Goal: Book appointment/travel/reservation

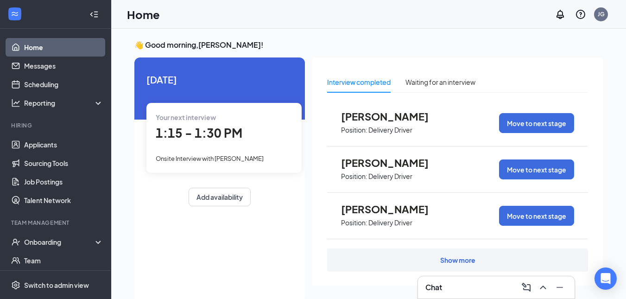
click at [485, 288] on div "Chat" at bounding box center [496, 287] width 142 height 15
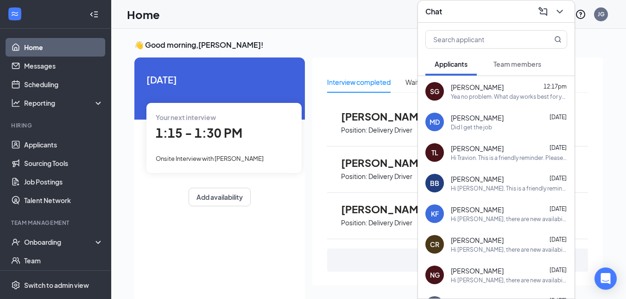
click at [491, 5] on div "Chat" at bounding box center [496, 11] width 142 height 14
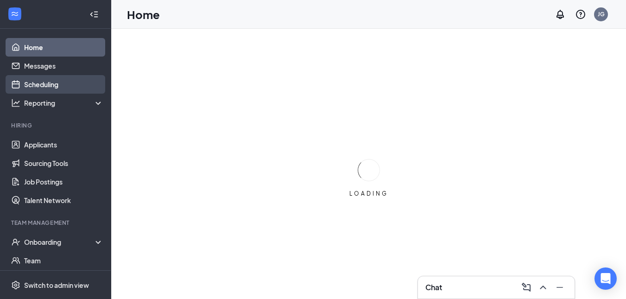
click at [58, 87] on link "Scheduling" at bounding box center [63, 84] width 79 height 19
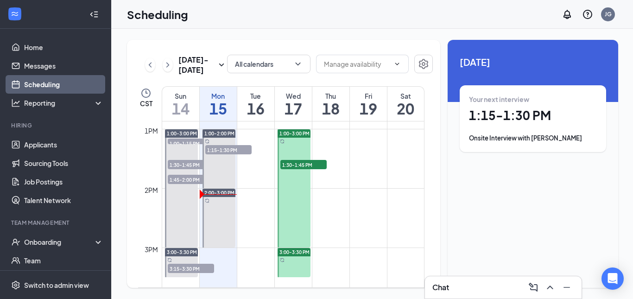
scroll to position [780, 0]
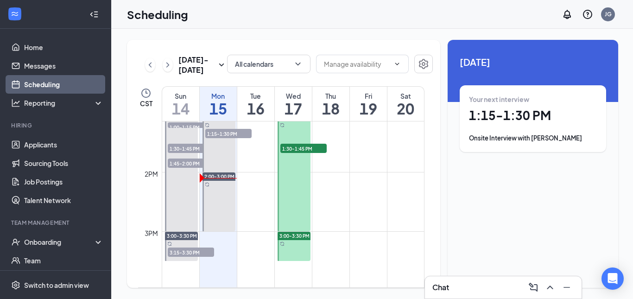
click at [232, 137] on span "1:15-1:30 PM" at bounding box center [228, 133] width 46 height 9
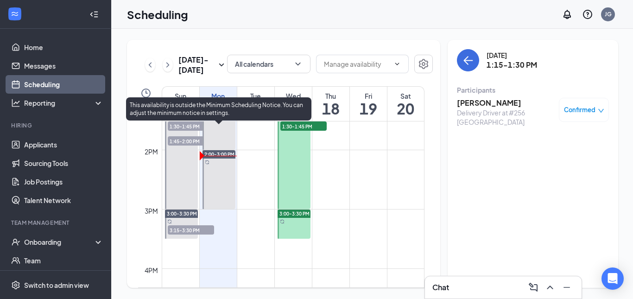
scroll to position [780, 0]
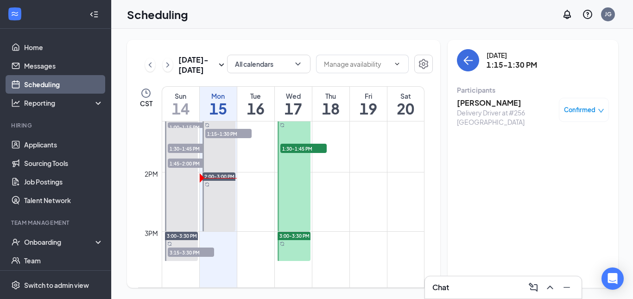
click at [315, 150] on span "1:30-1:45 PM" at bounding box center [303, 148] width 46 height 9
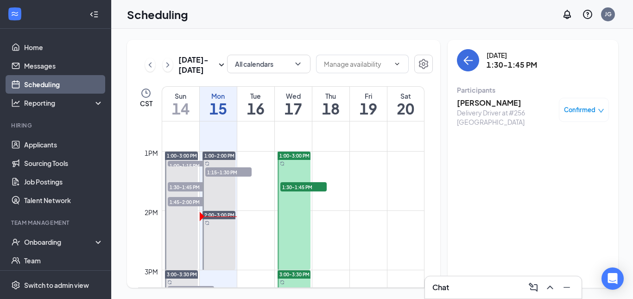
scroll to position [788, 0]
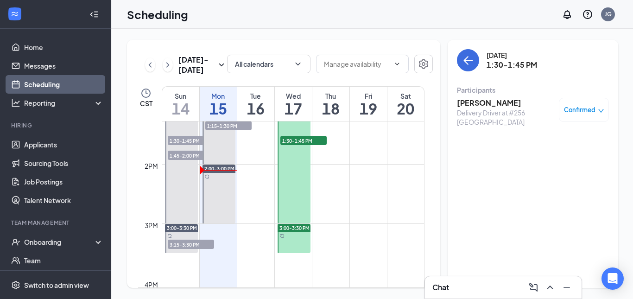
click at [300, 137] on span "1:30-1:45 PM" at bounding box center [303, 140] width 46 height 9
click at [299, 139] on span "1:30-1:45 PM" at bounding box center [303, 140] width 46 height 9
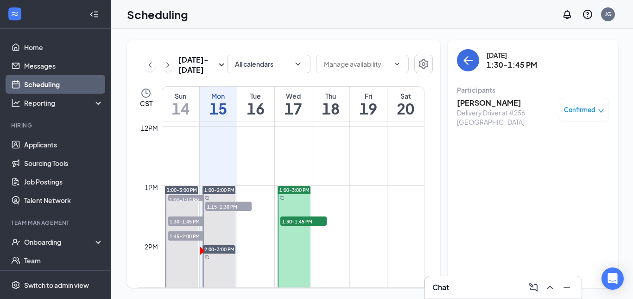
scroll to position [741, 0]
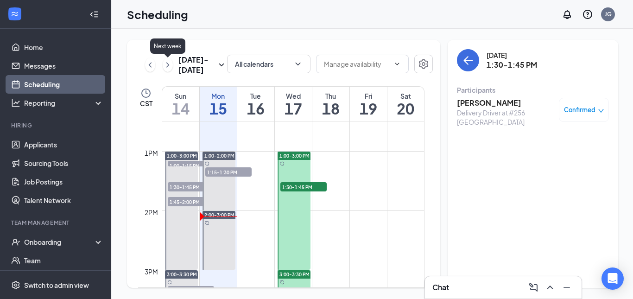
click at [169, 64] on icon "ChevronRight" at bounding box center [167, 64] width 9 height 11
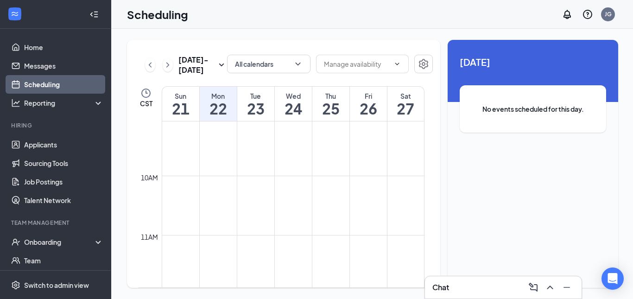
scroll to position [502, 0]
click at [151, 65] on icon "ChevronLeft" at bounding box center [150, 64] width 9 height 11
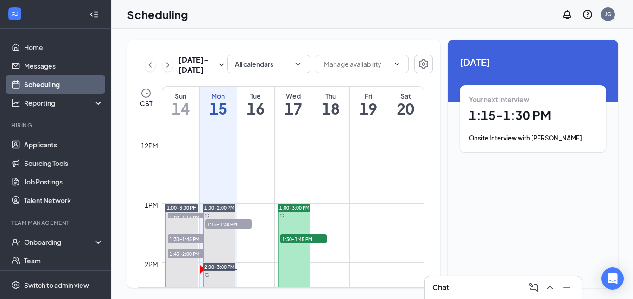
scroll to position [687, 0]
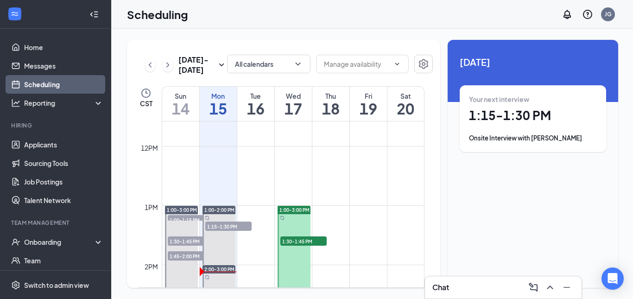
click at [300, 245] on span "1:30-1:45 PM" at bounding box center [303, 240] width 46 height 9
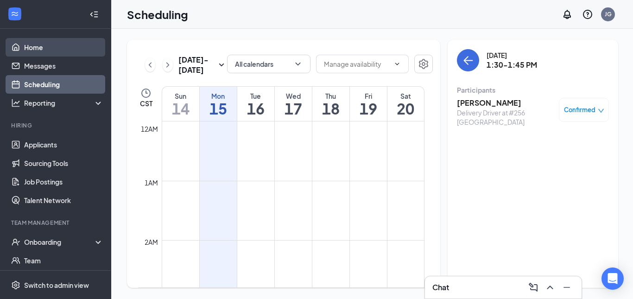
click at [29, 47] on link "Home" at bounding box center [63, 47] width 79 height 19
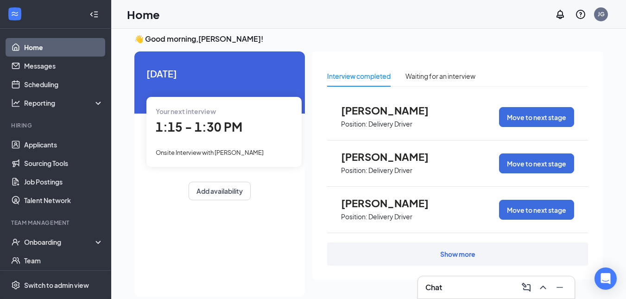
scroll to position [1, 0]
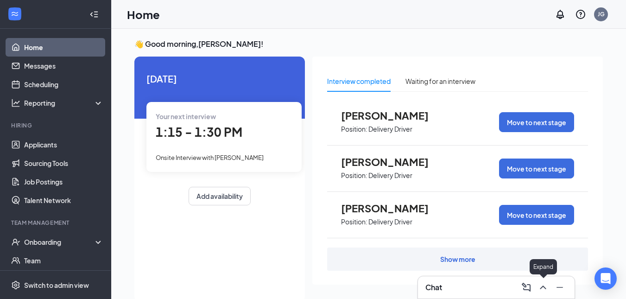
click at [545, 286] on icon "ChevronUp" at bounding box center [543, 287] width 11 height 11
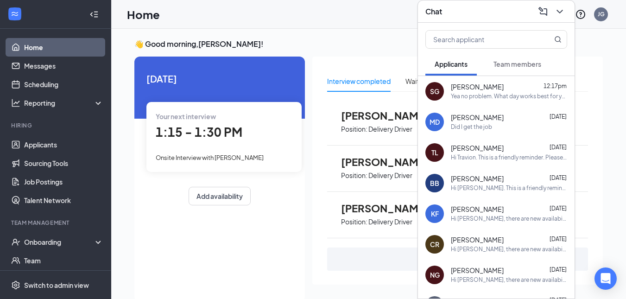
click at [473, 15] on div "Chat" at bounding box center [496, 11] width 142 height 14
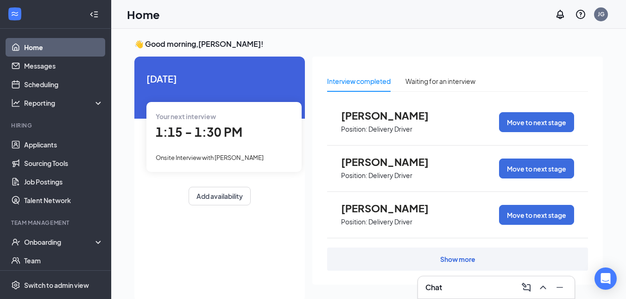
scroll to position [0, 0]
